Goal: Task Accomplishment & Management: Use online tool/utility

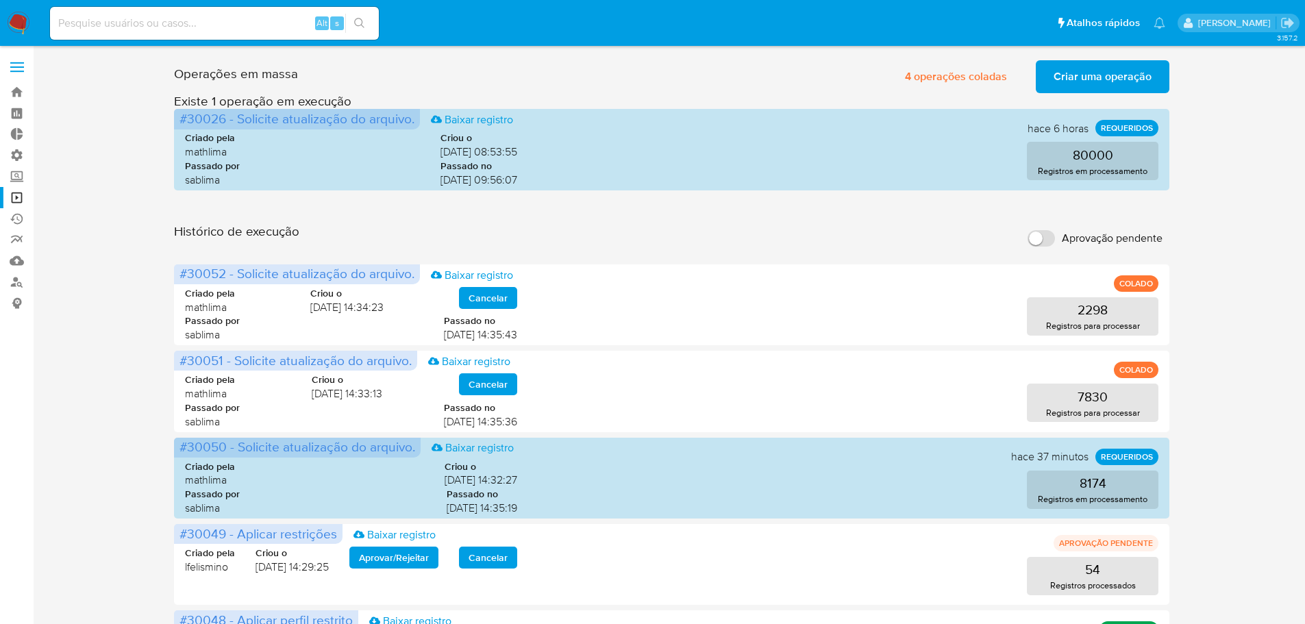
click at [1045, 239] on input "Aprovação pendente" at bounding box center [1041, 238] width 27 height 16
checkbox input "true"
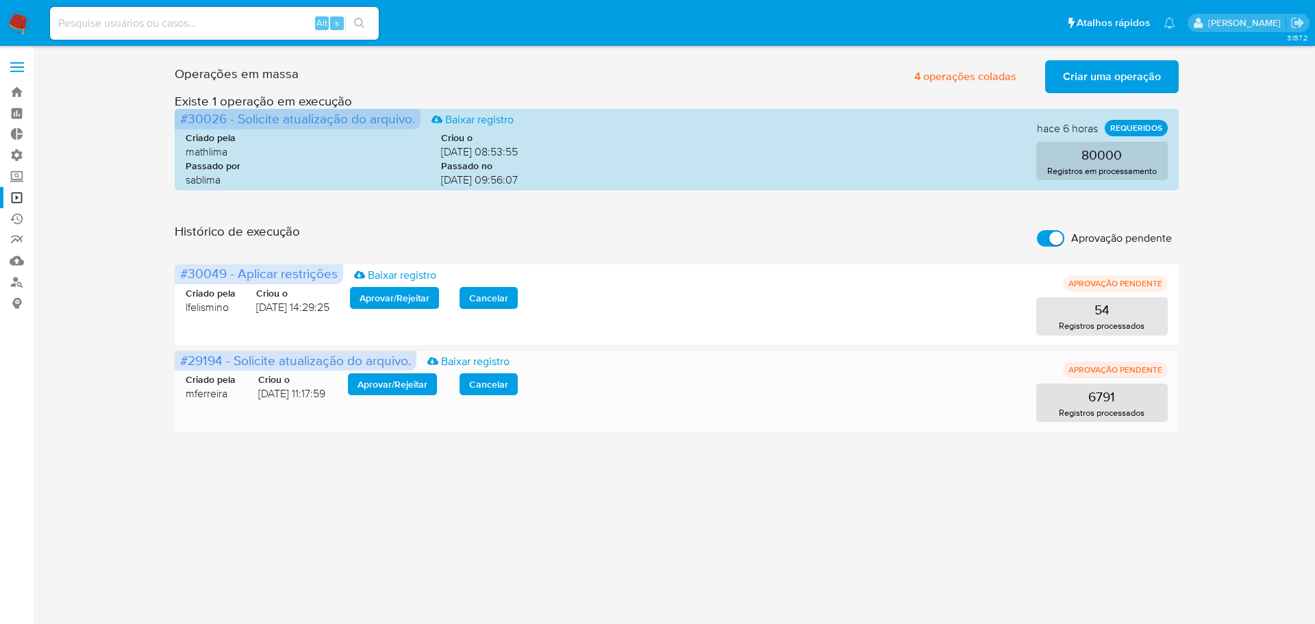
drag, startPoint x: 245, startPoint y: 394, endPoint x: 338, endPoint y: 420, distance: 96.1
click at [339, 417] on div "Criado pela mferreira Criou o [DATE] 11:17:59 Aprovar / Rejeitar Cancelar 6791 …" at bounding box center [677, 389] width 982 height 66
click at [327, 449] on div "3.157.2" at bounding box center [676, 335] width 1255 height 560
click at [396, 388] on span "Aprovar / Rejeitar" at bounding box center [393, 384] width 70 height 19
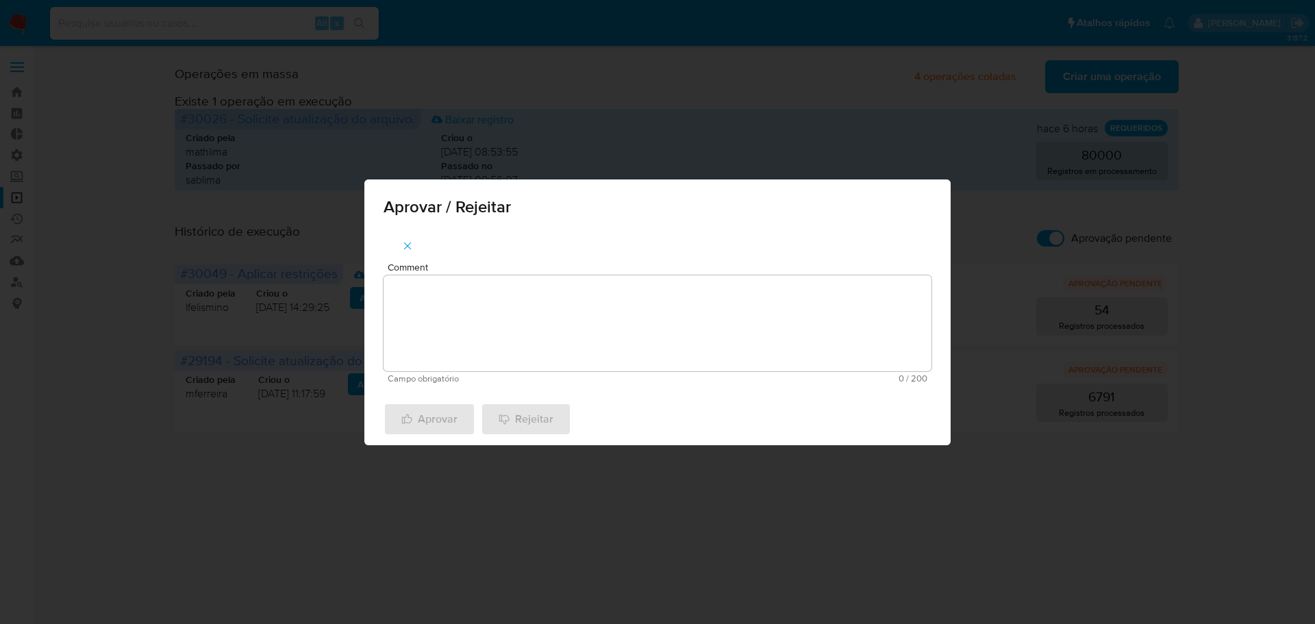
click at [464, 278] on textarea "Comment" at bounding box center [658, 323] width 548 height 96
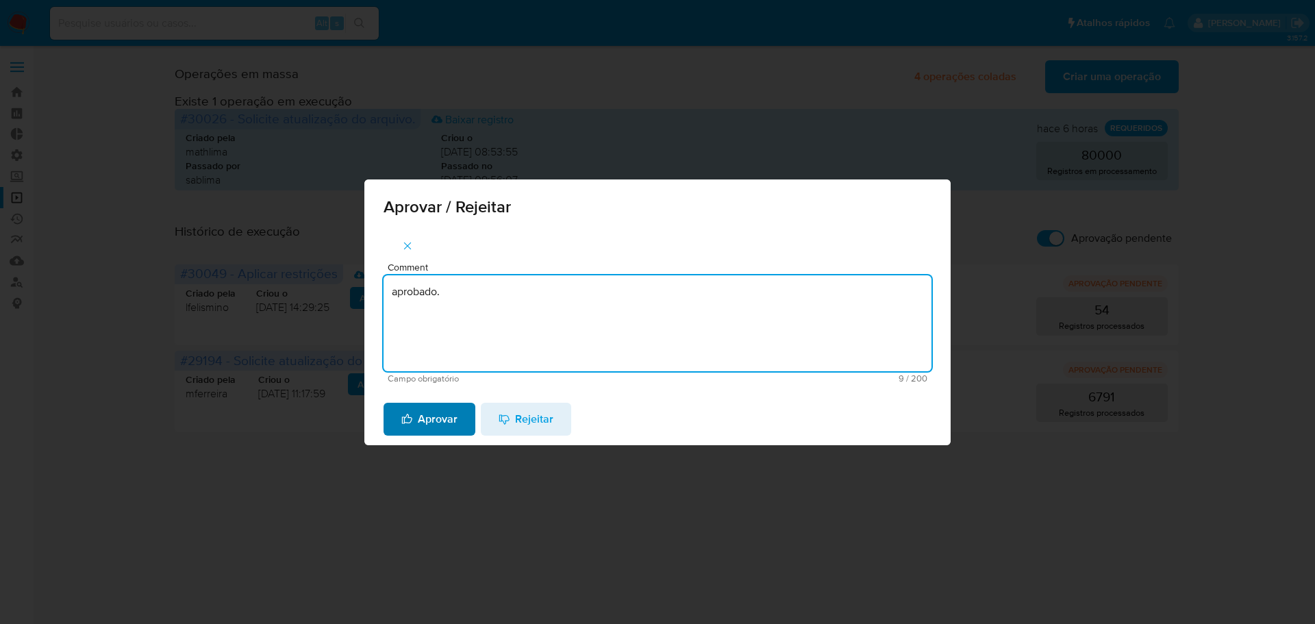
type textarea "aprobado."
click at [456, 425] on span "Aprovar" at bounding box center [429, 419] width 56 height 30
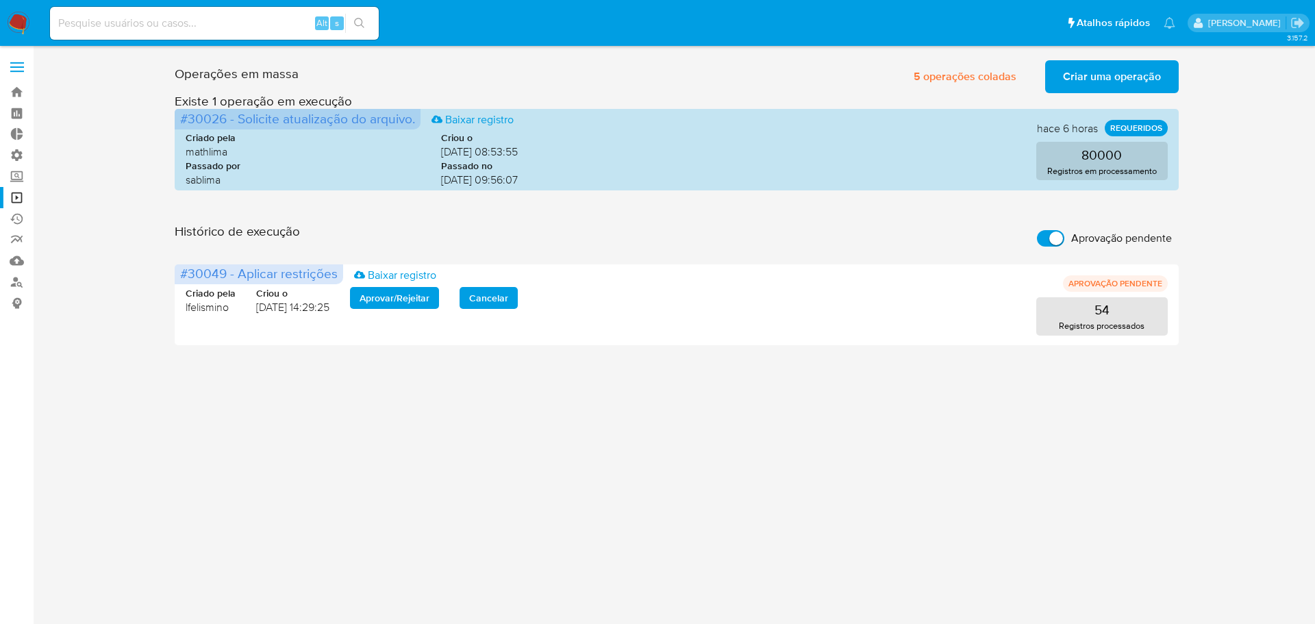
click at [1055, 238] on input "Aprovação pendente" at bounding box center [1050, 238] width 27 height 16
checkbox input "false"
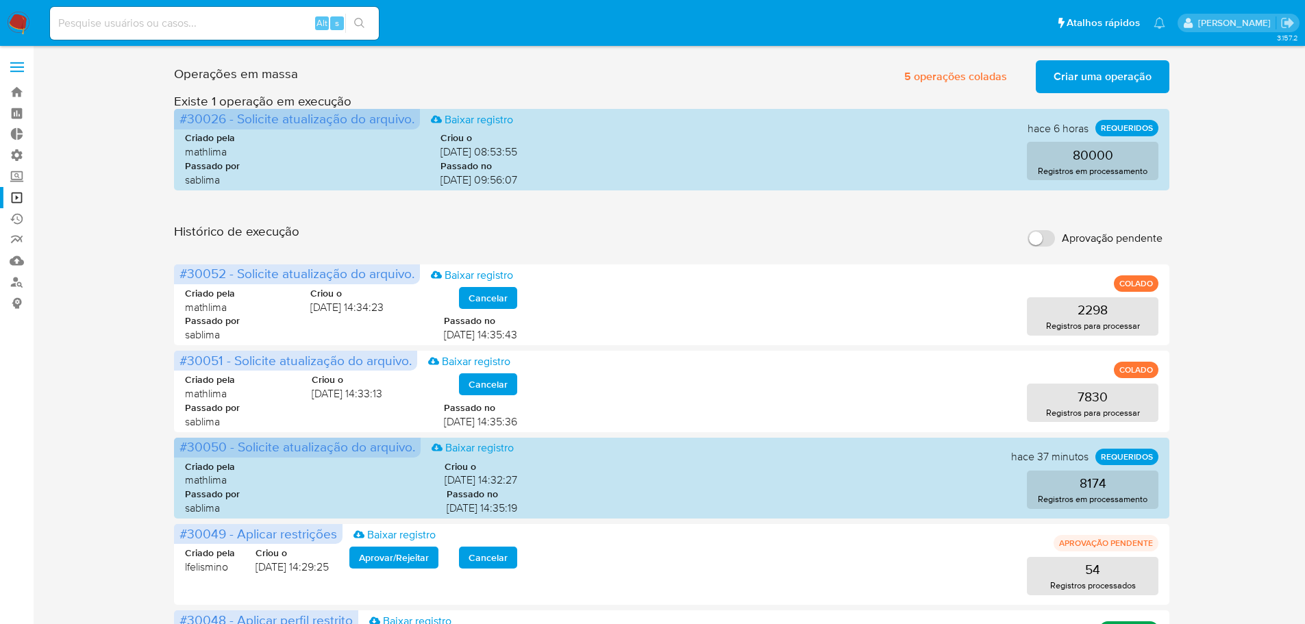
click at [1194, 186] on div "Operações em massa 5 operações coladas Criar uma operação Só pode haver no máxi…" at bounding box center [671, 612] width 1245 height 1114
